Goal: Task Accomplishment & Management: Manage account settings

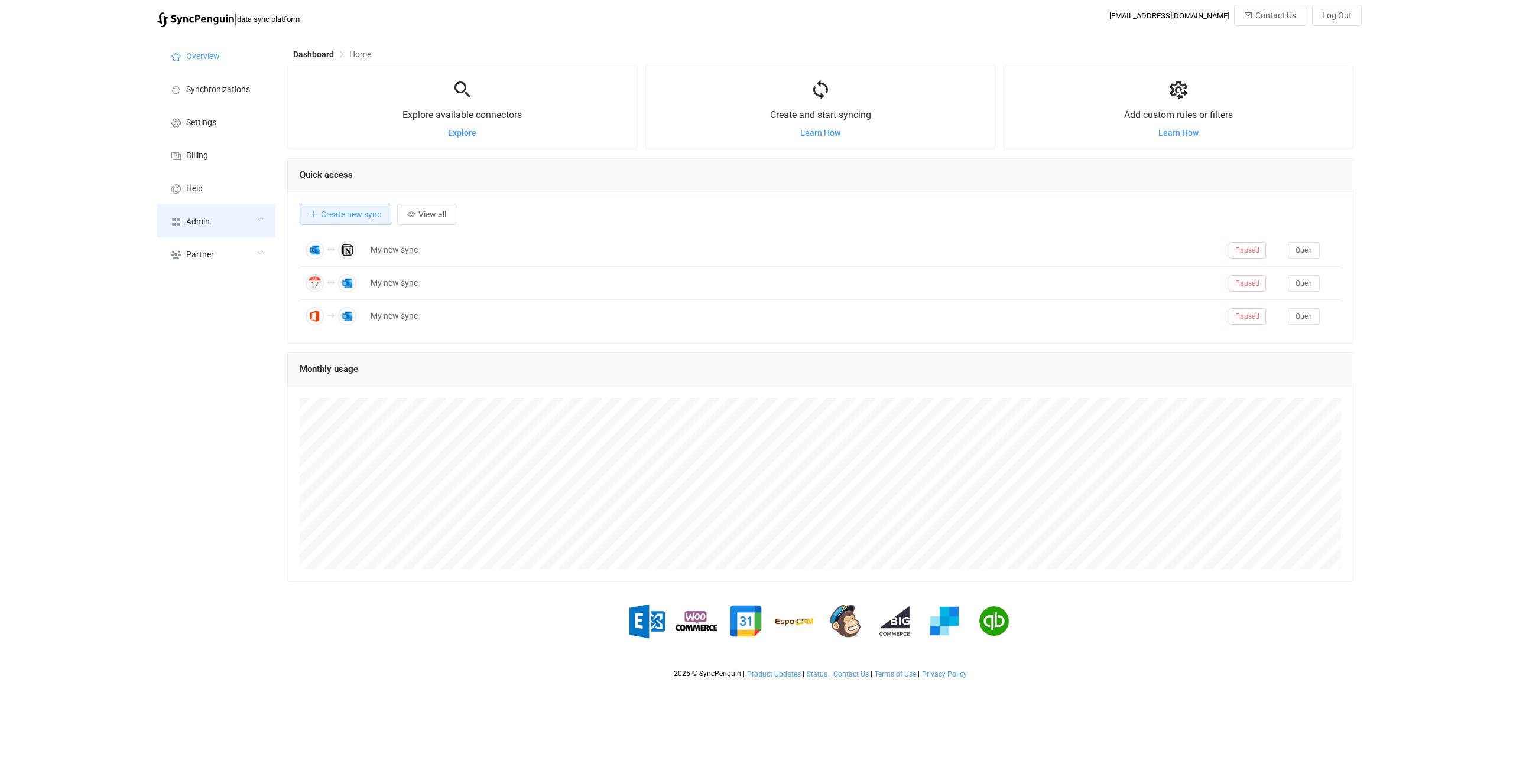
scroll to position [229, 1066]
click at [229, 214] on div "Admin" at bounding box center [216, 221] width 118 height 33
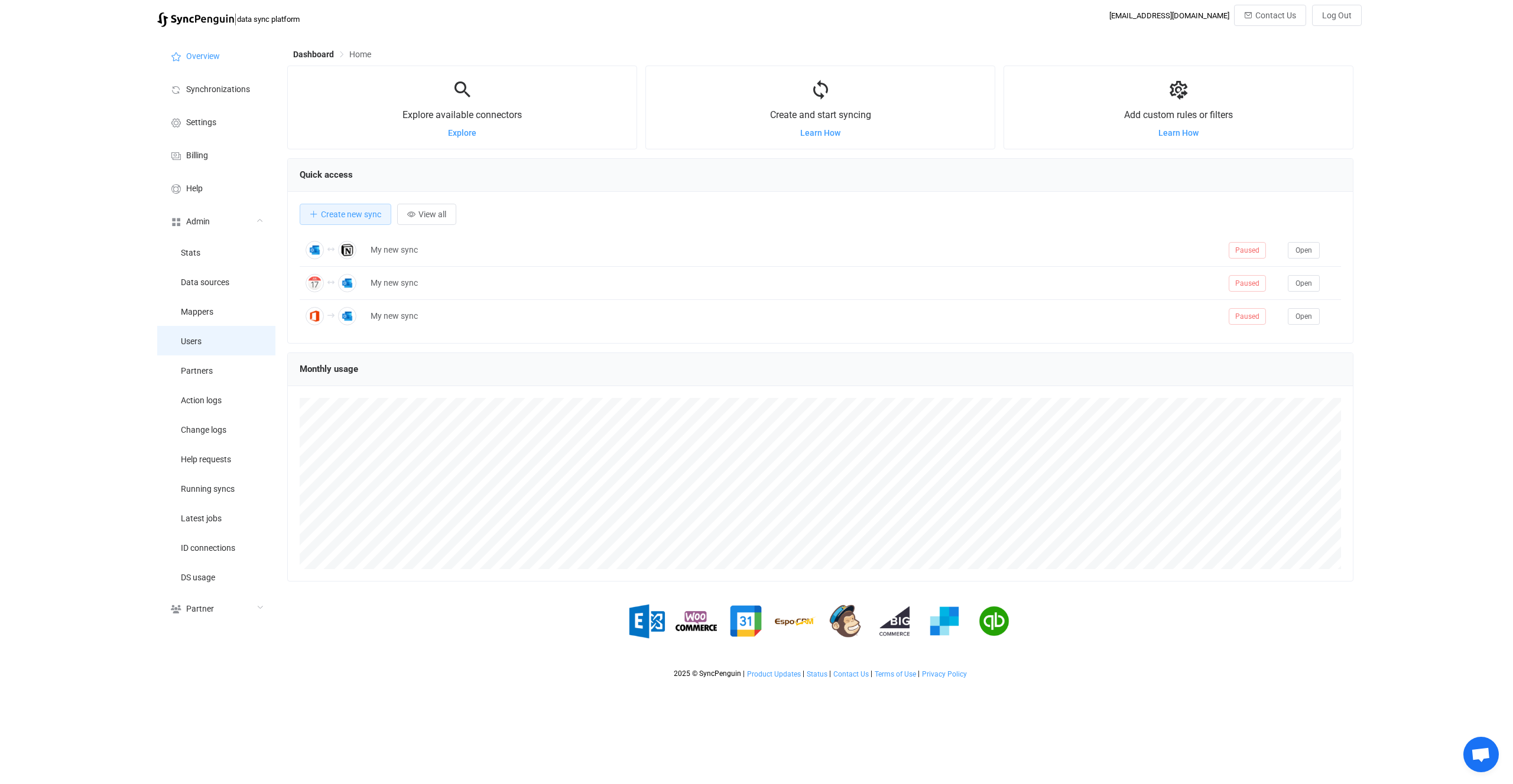
click at [236, 346] on li "Users" at bounding box center [216, 340] width 118 height 30
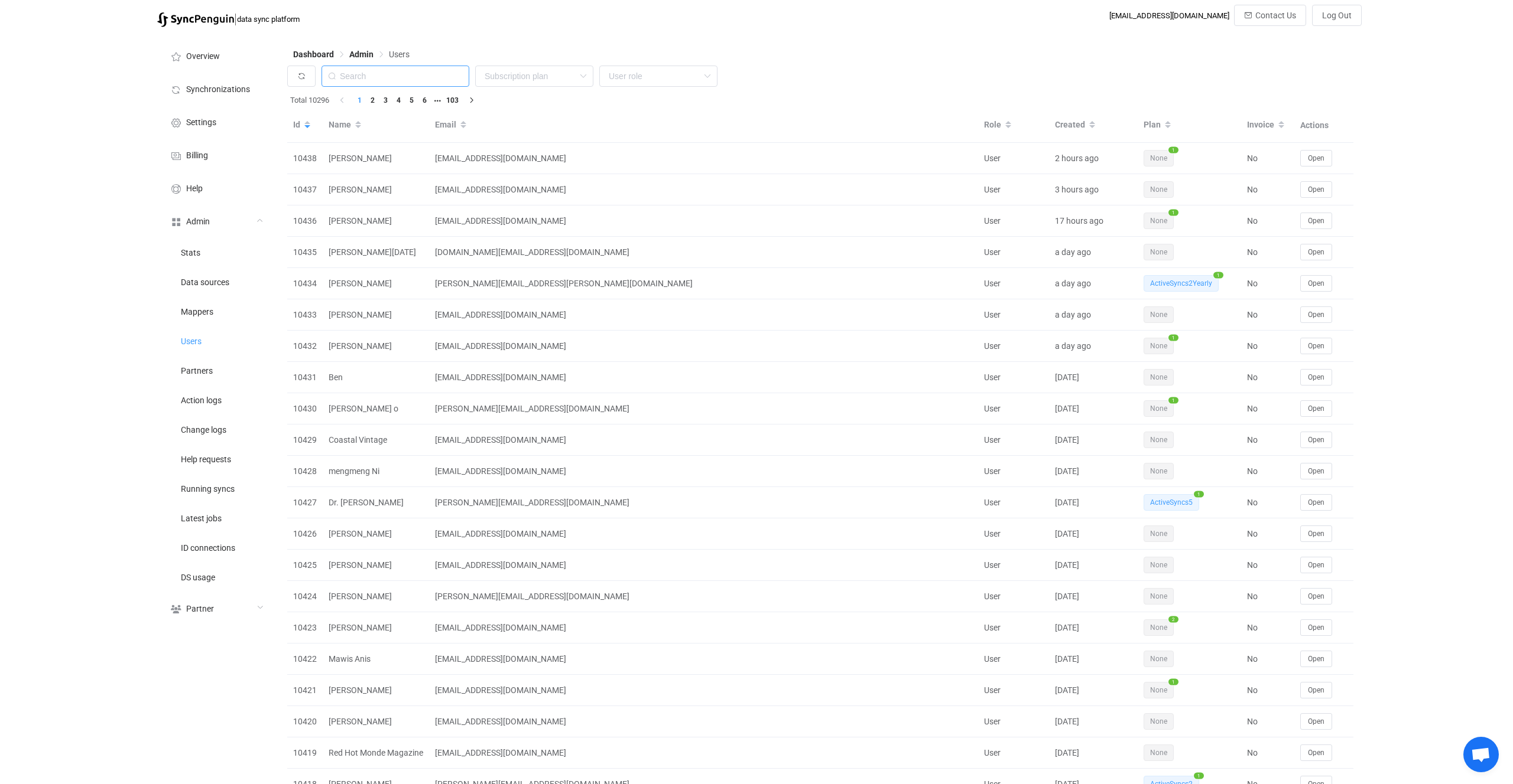
click at [397, 78] on input "text" at bounding box center [395, 75] width 147 height 21
paste input "lauderfamilyfund"
type input "lauderfamilyfund"
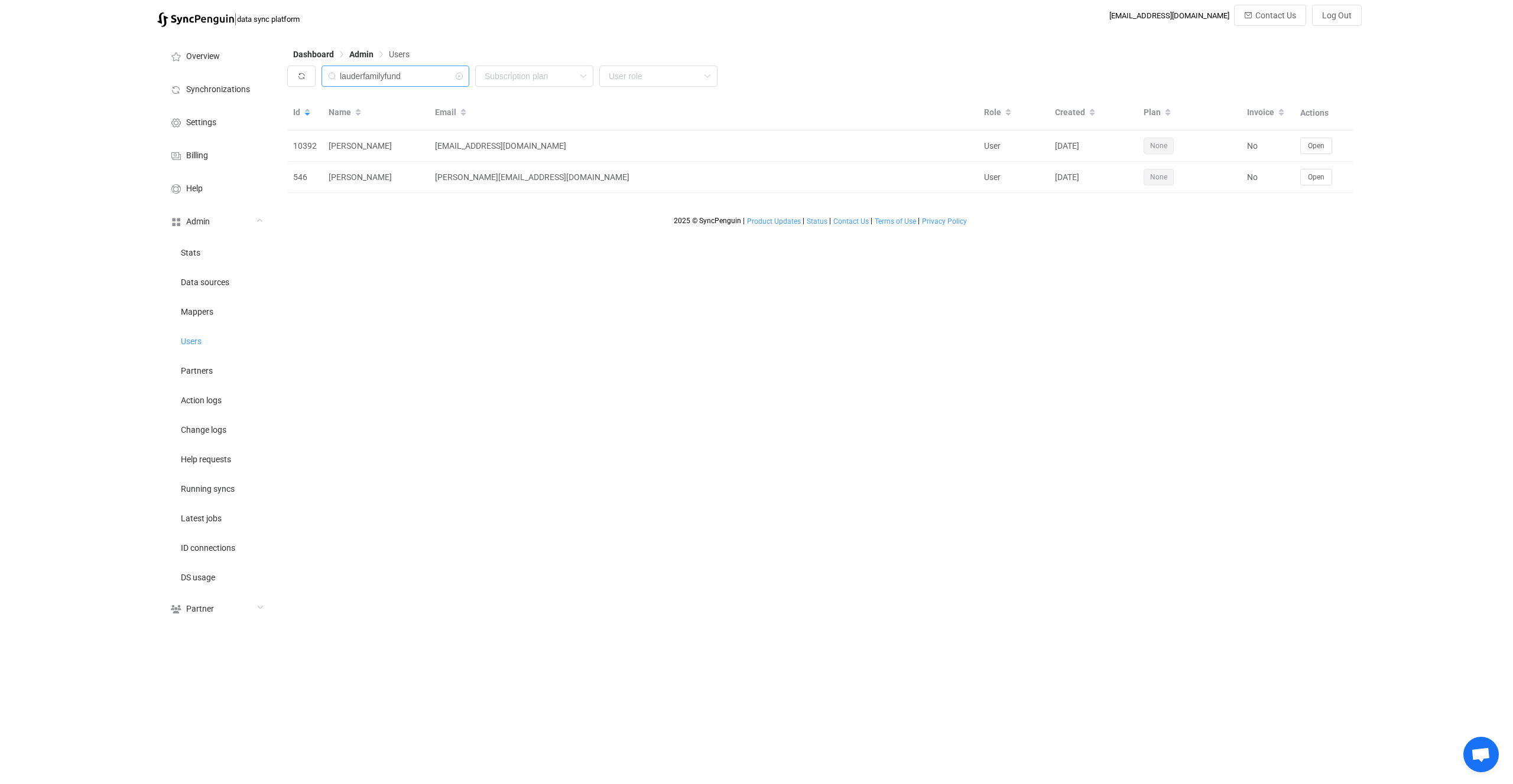
drag, startPoint x: 426, startPoint y: 73, endPoint x: 332, endPoint y: 71, distance: 94.0
click at [332, 71] on div "lauderfamilyfund" at bounding box center [395, 75] width 147 height 21
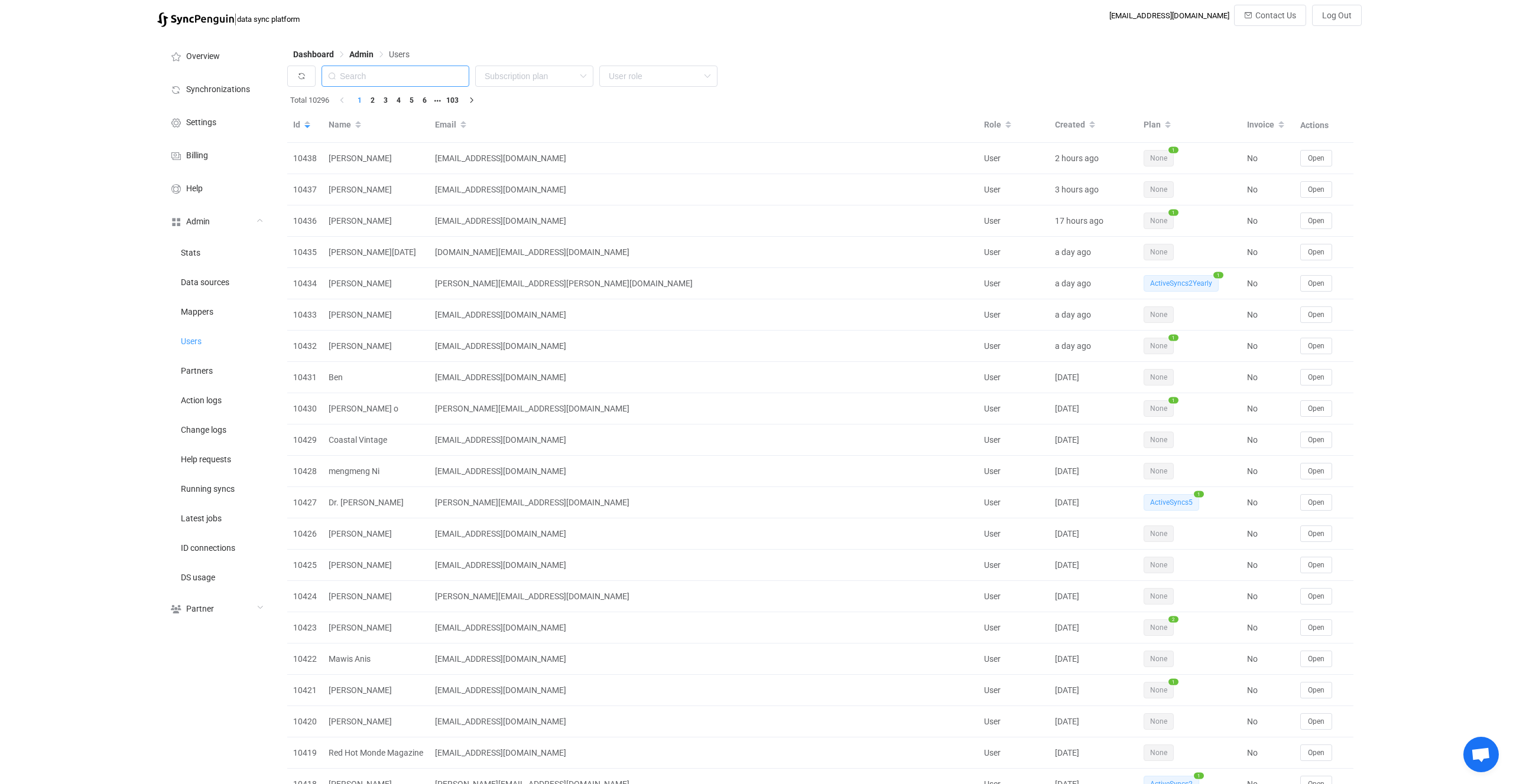
click at [423, 77] on input "text" at bounding box center [395, 75] width 147 height 21
paste input "lauderfamilyfund"
type input "lauderfamilyfund"
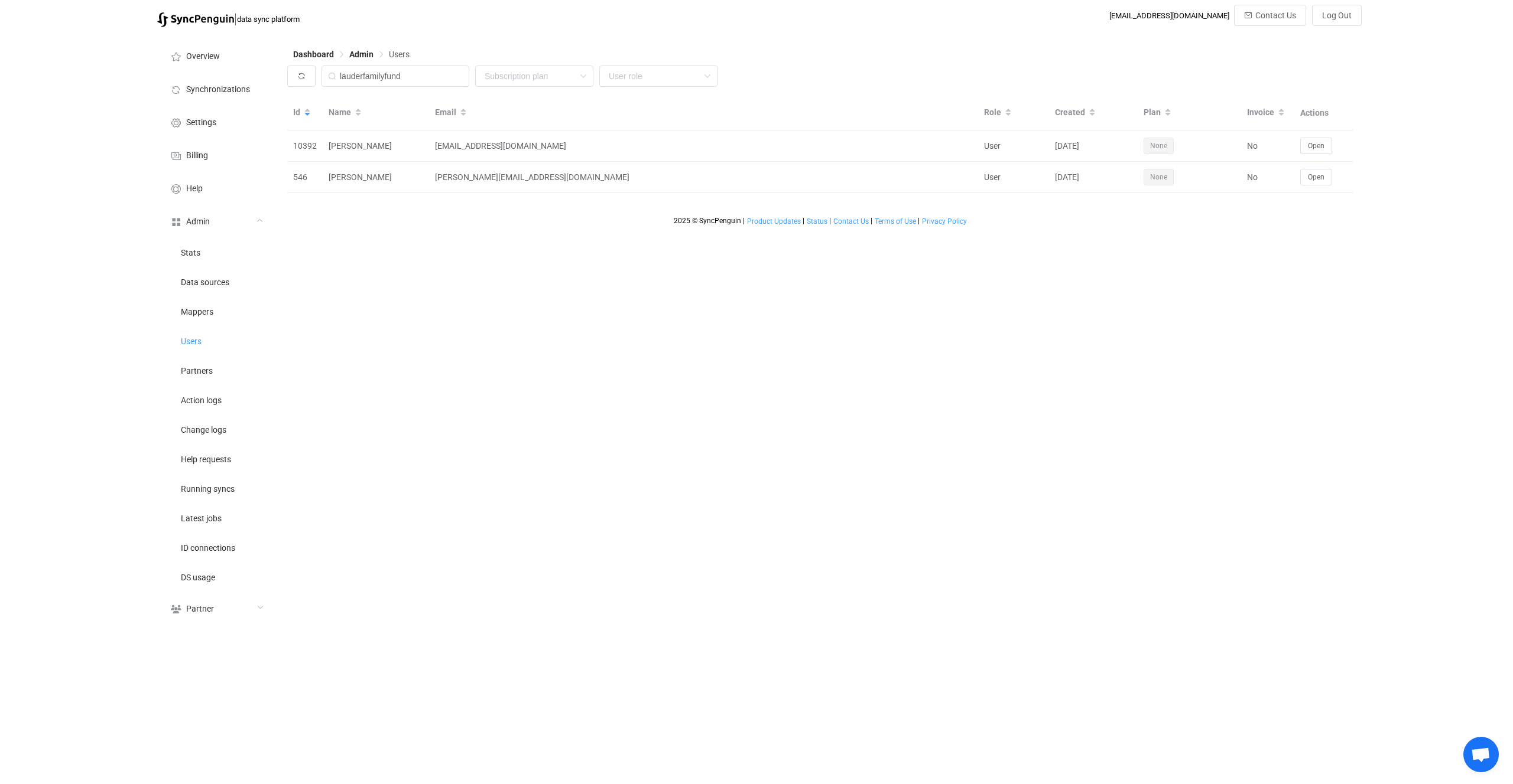
click at [707, 452] on div "Dashboard Admin Users lauderfamilyfund None Single SingleYearly SinglePlus Sing…" at bounding box center [821, 332] width 1080 height 597
click at [503, 150] on div "[EMAIL_ADDRESS][DOMAIN_NAME]" at bounding box center [704, 146] width 549 height 14
drag, startPoint x: 503, startPoint y: 150, endPoint x: 575, endPoint y: 153, distance: 72.1
click at [575, 153] on td "[EMAIL_ADDRESS][DOMAIN_NAME]" at bounding box center [704, 146] width 549 height 31
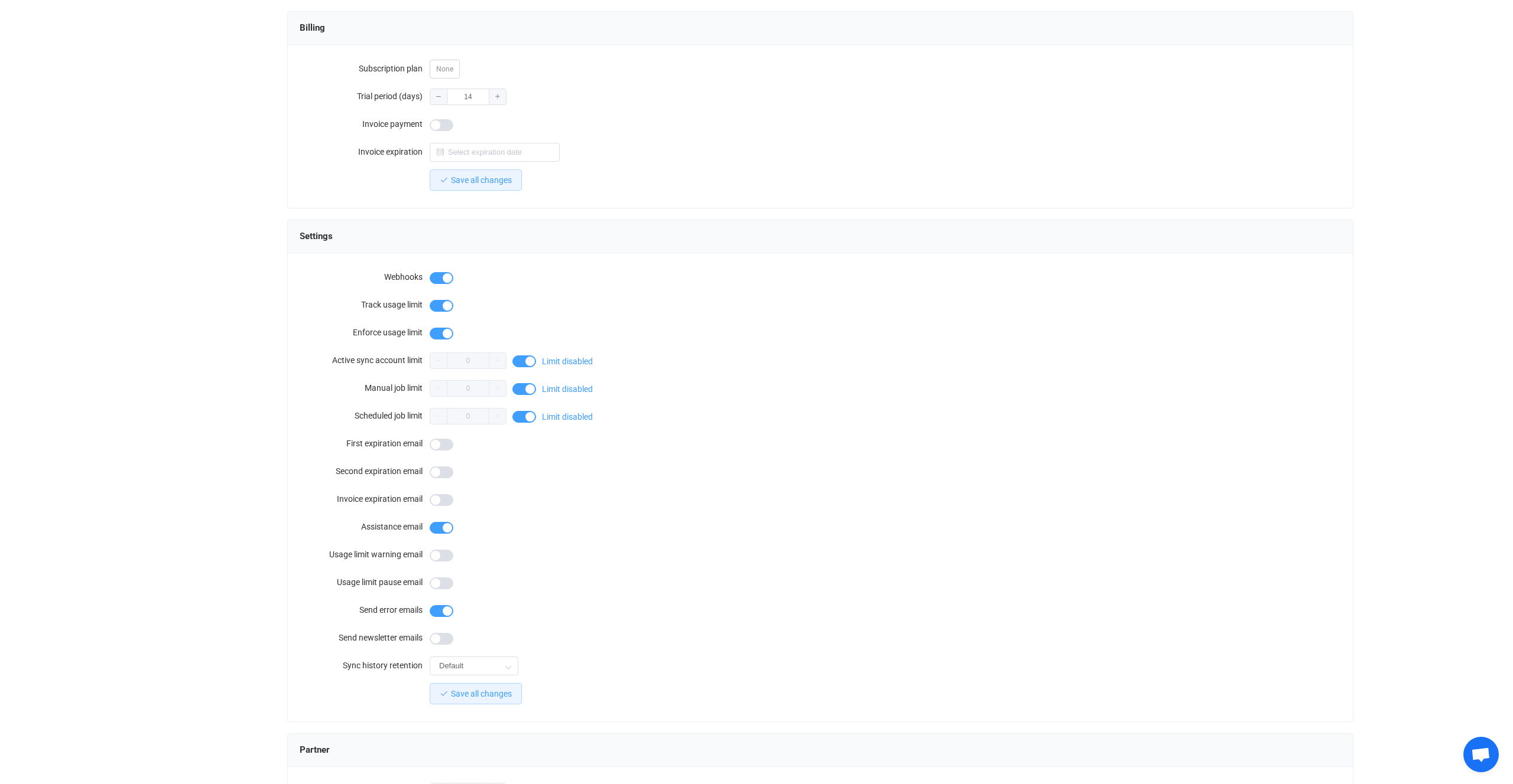
scroll to position [714, 0]
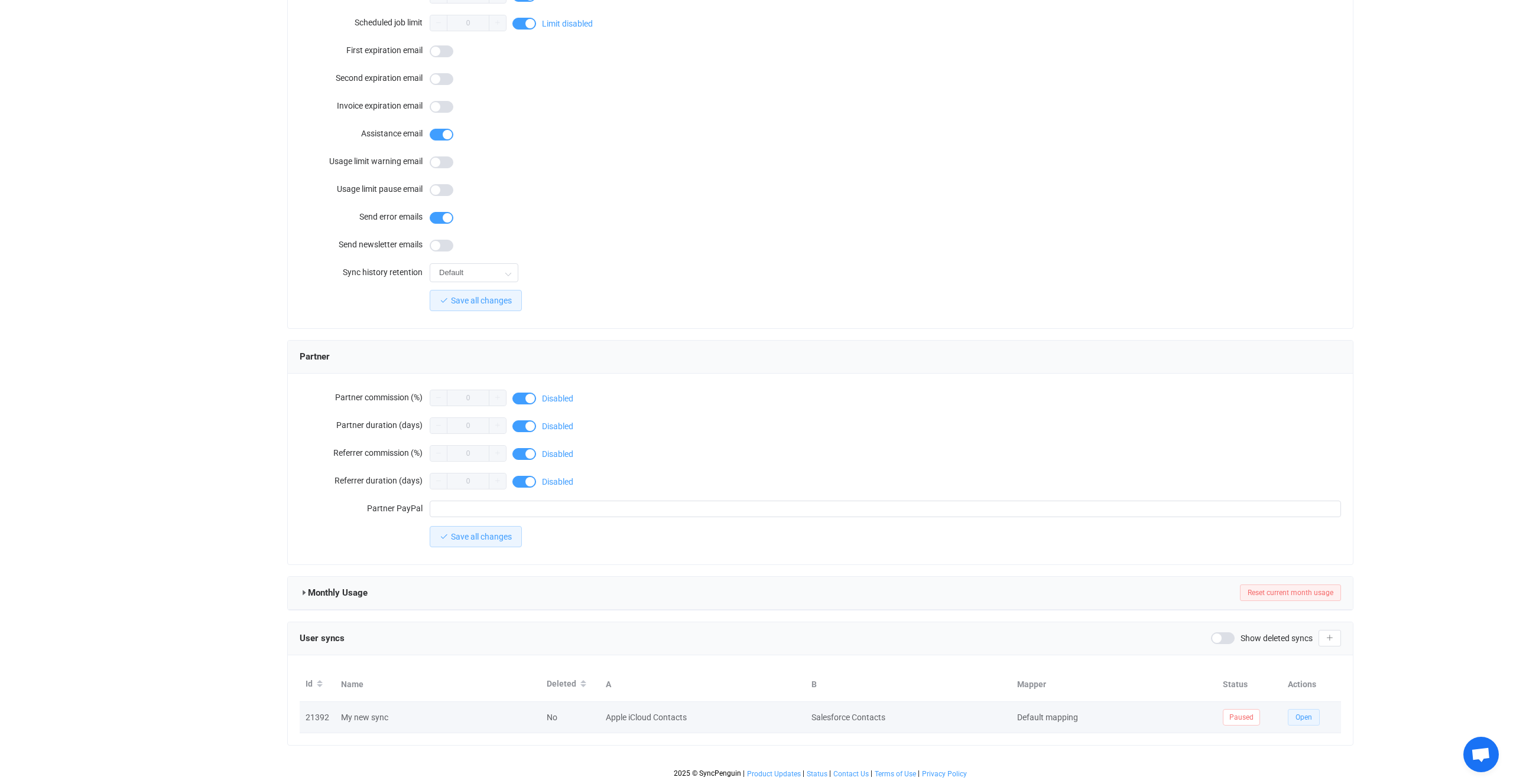
click at [1302, 722] on button "Open" at bounding box center [1304, 717] width 32 height 17
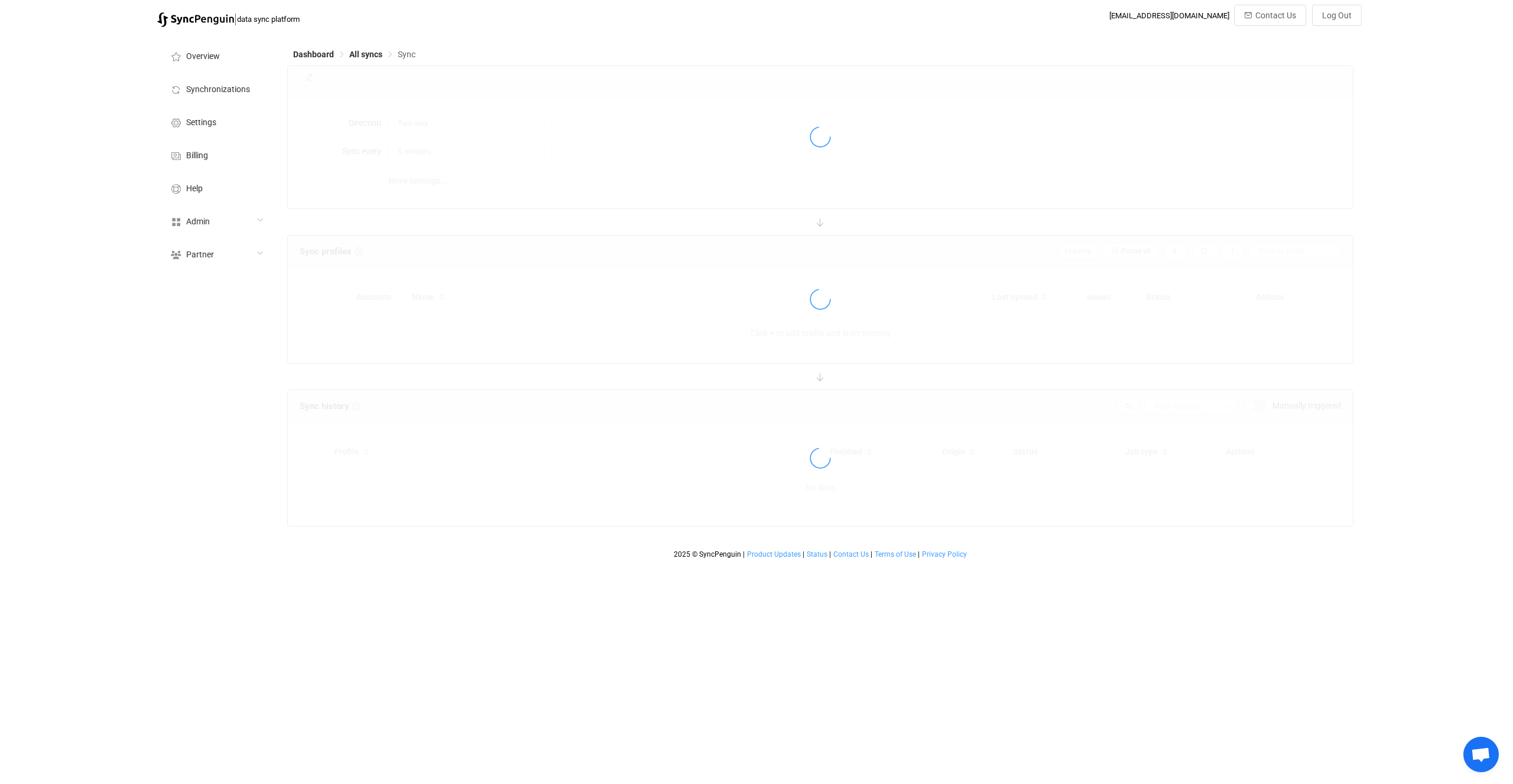
type input "10 minutes"
